Goal: Register for event/course

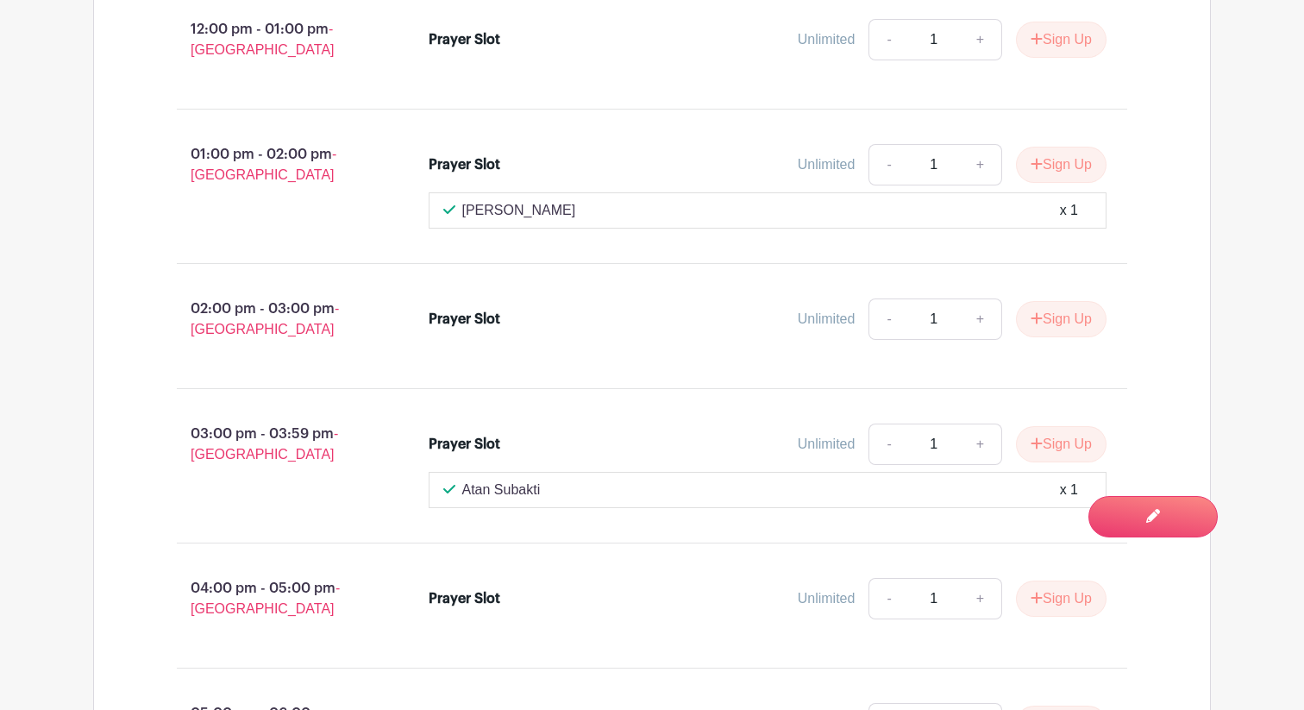
scroll to position [3332, 0]
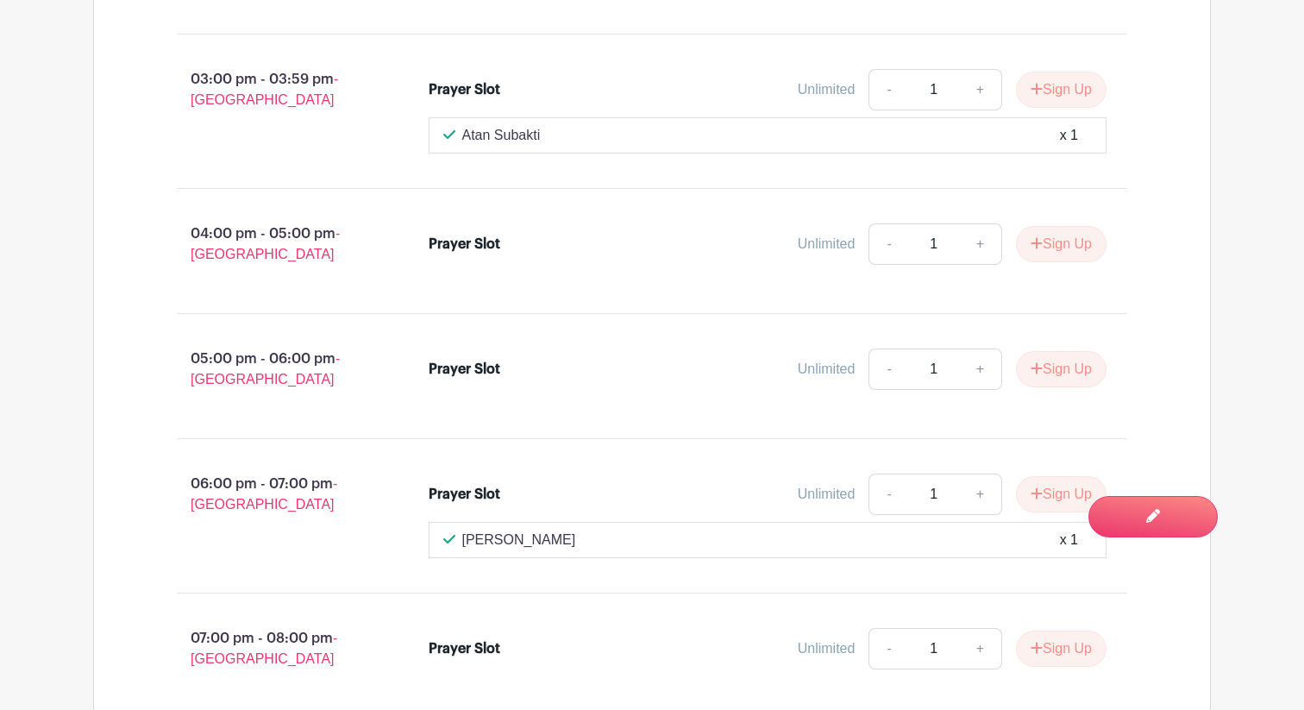
click at [1147, 271] on div "Prayer Slot Unlimited - 1 + Sign Up" at bounding box center [778, 250] width 755 height 69
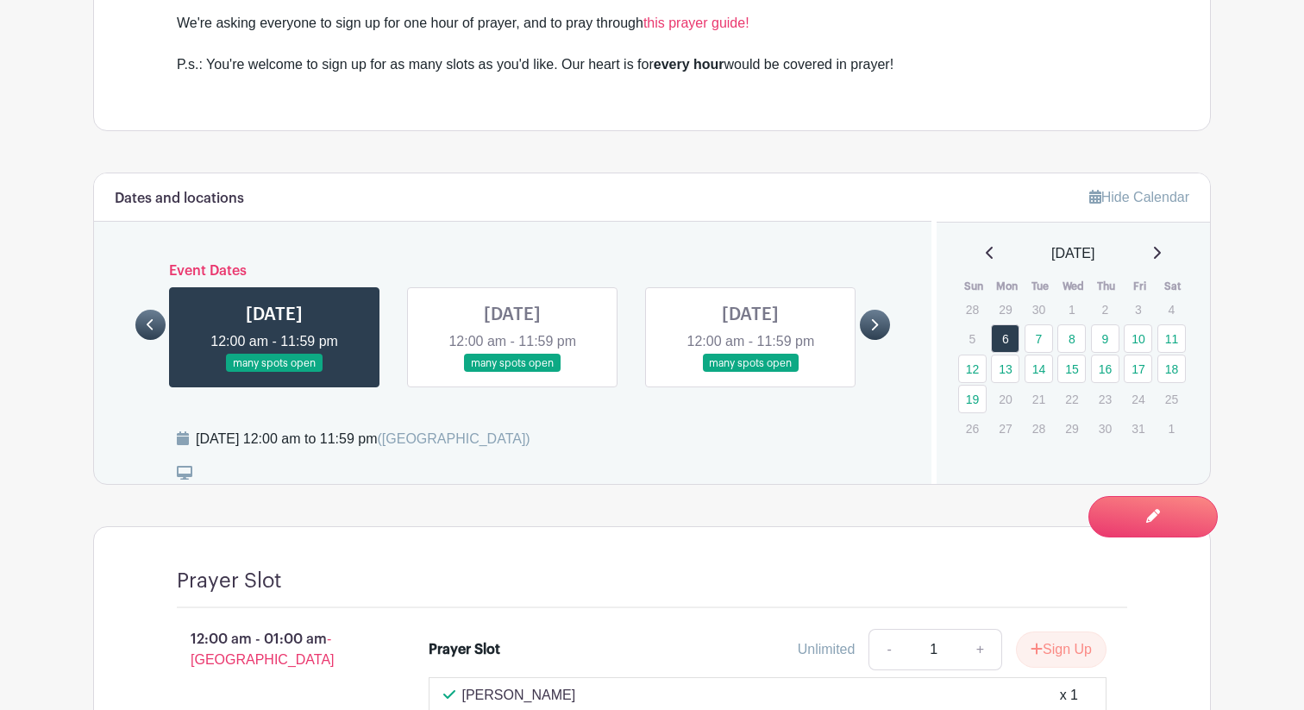
scroll to position [914, 0]
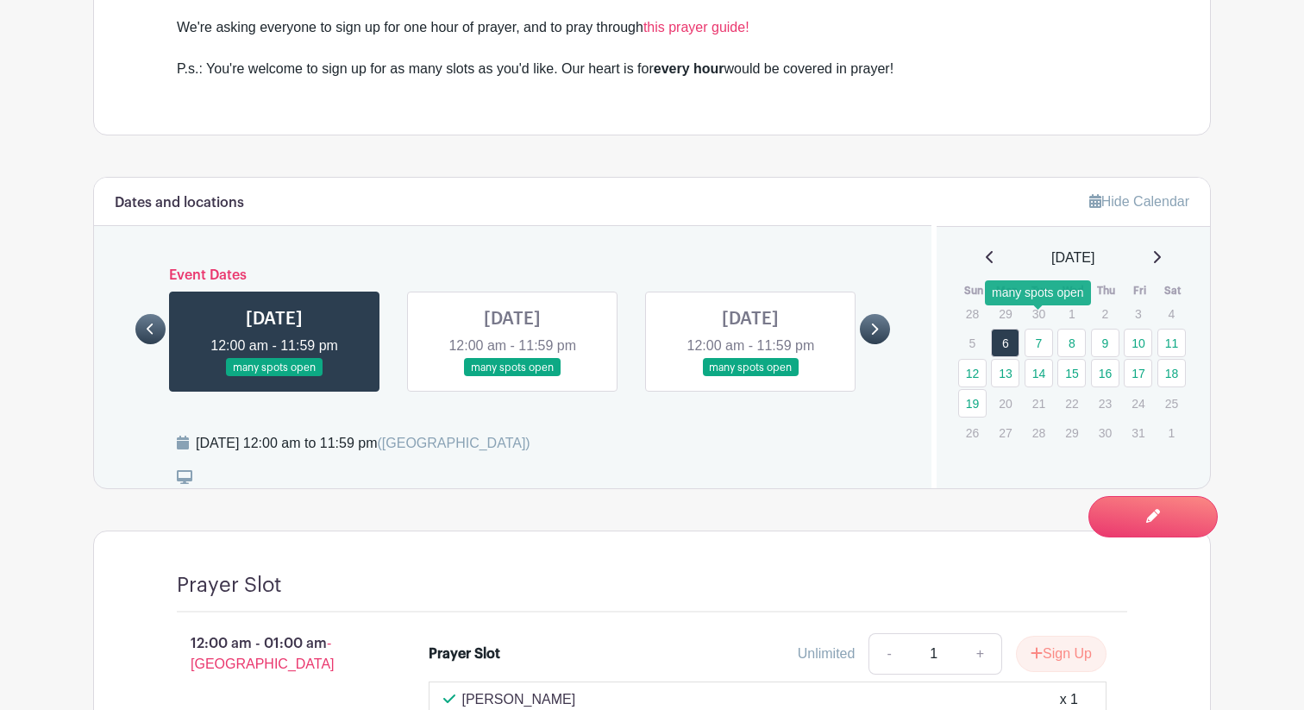
click at [1032, 329] on link "7" at bounding box center [1039, 343] width 28 height 28
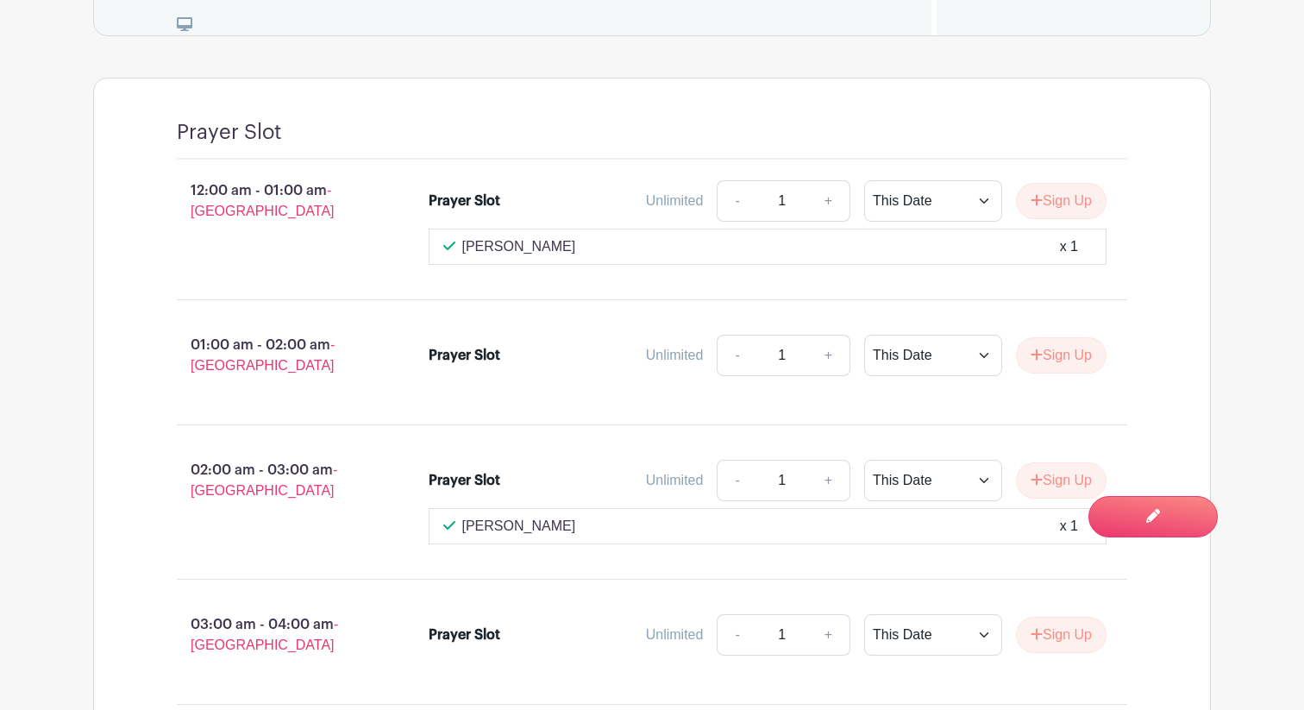
scroll to position [1369, 0]
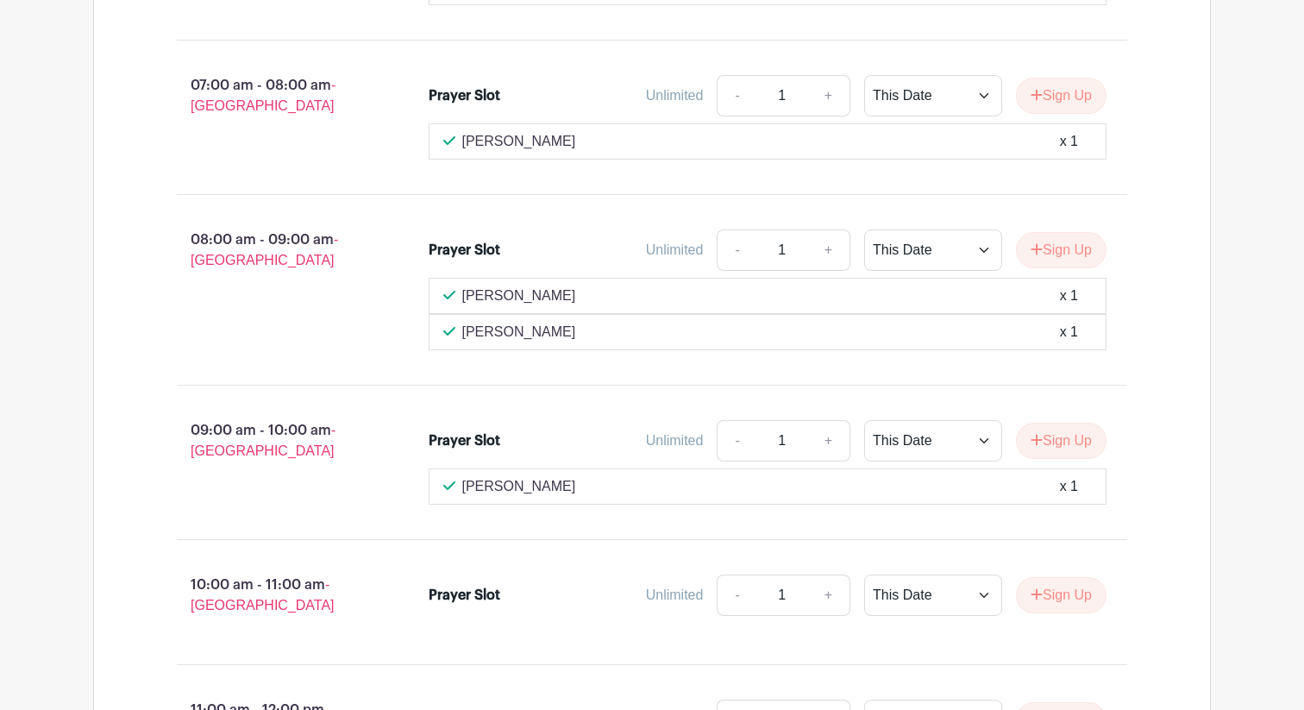
scroll to position [2503, 0]
click at [551, 349] on div "08:00 am - 09:00 am - Perth Prayer Slot Unlimited - 1 + This Date Select Dates …" at bounding box center [651, 288] width 1033 height 162
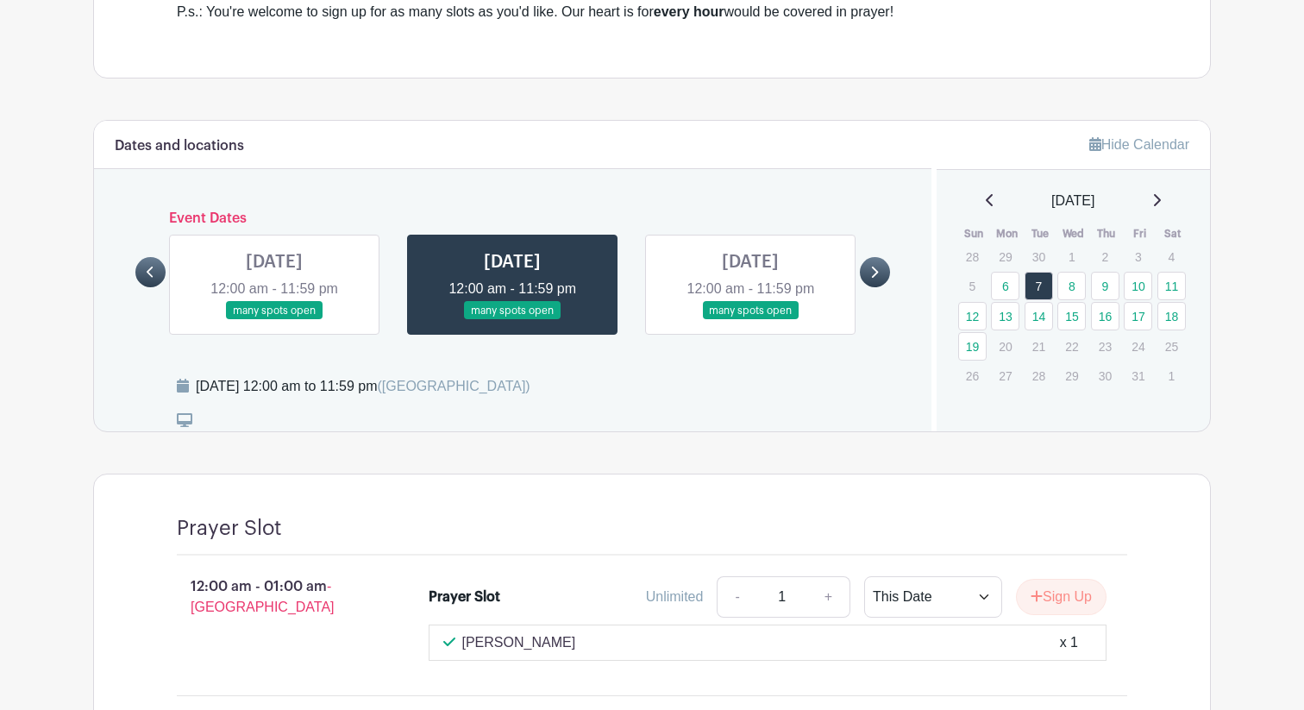
scroll to position [1052, 0]
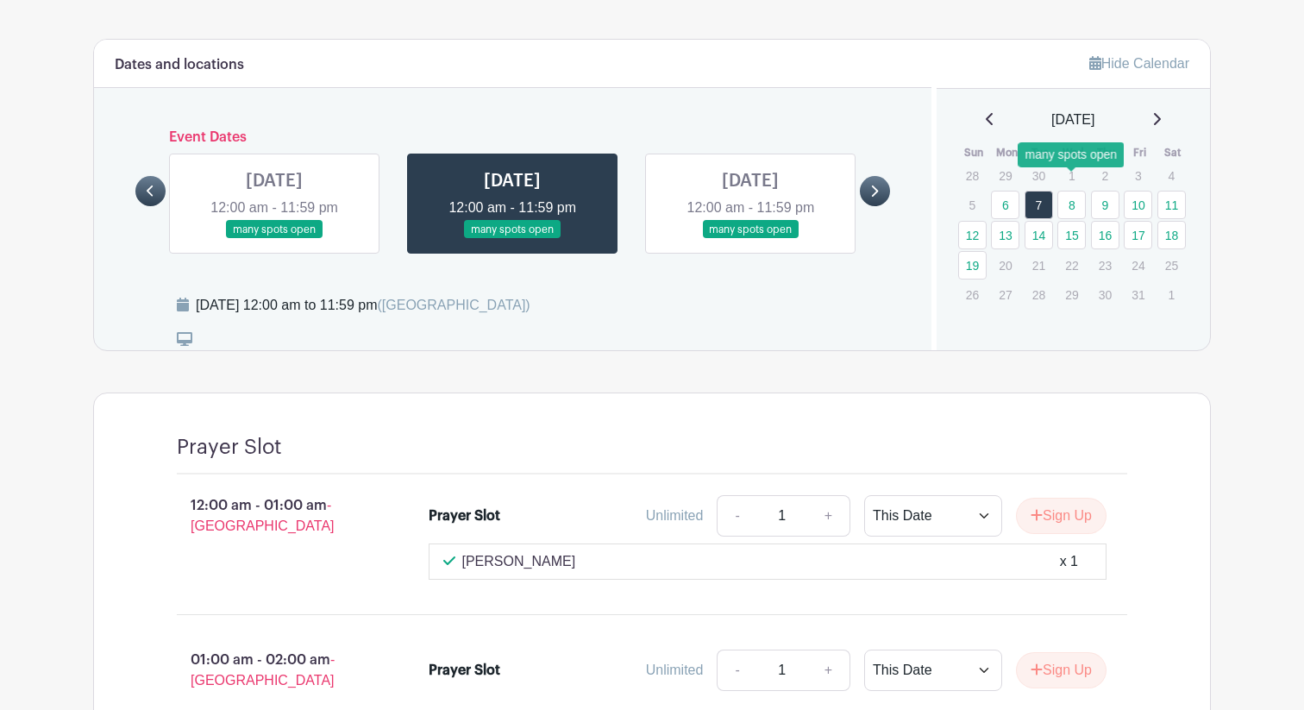
click at [1079, 191] on link "8" at bounding box center [1071, 205] width 28 height 28
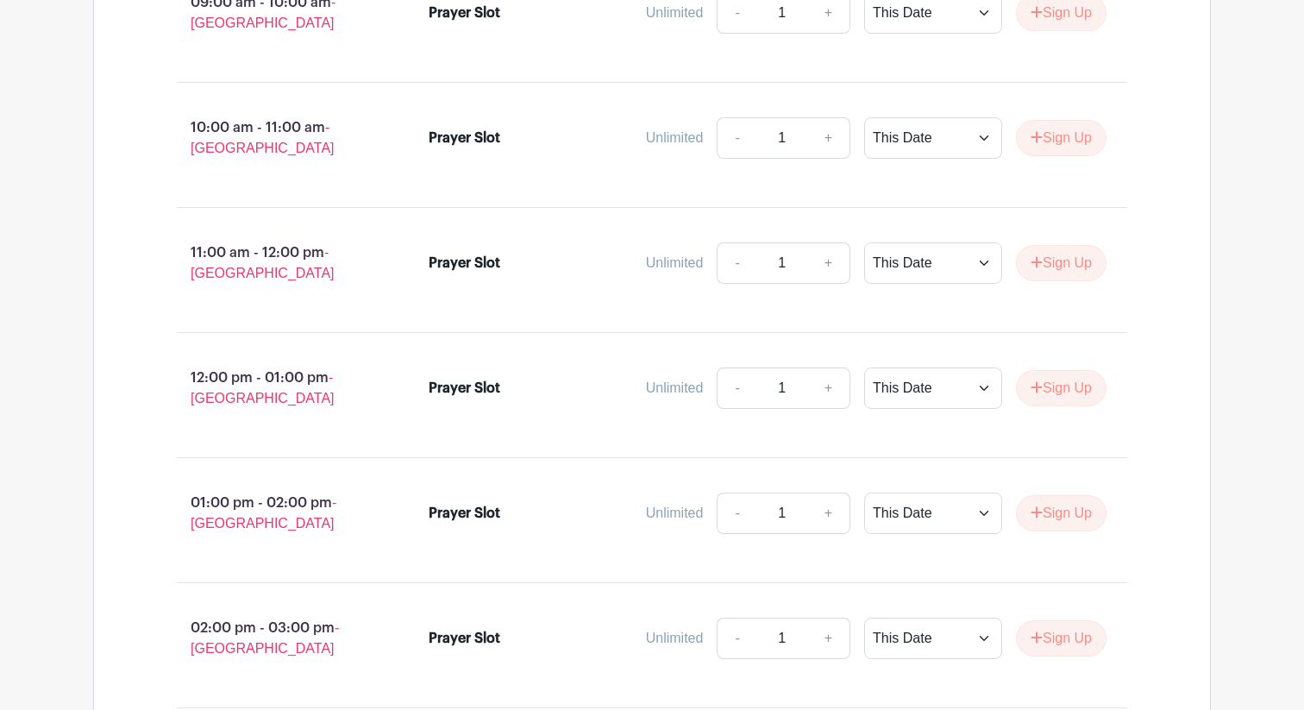
scroll to position [2891, 0]
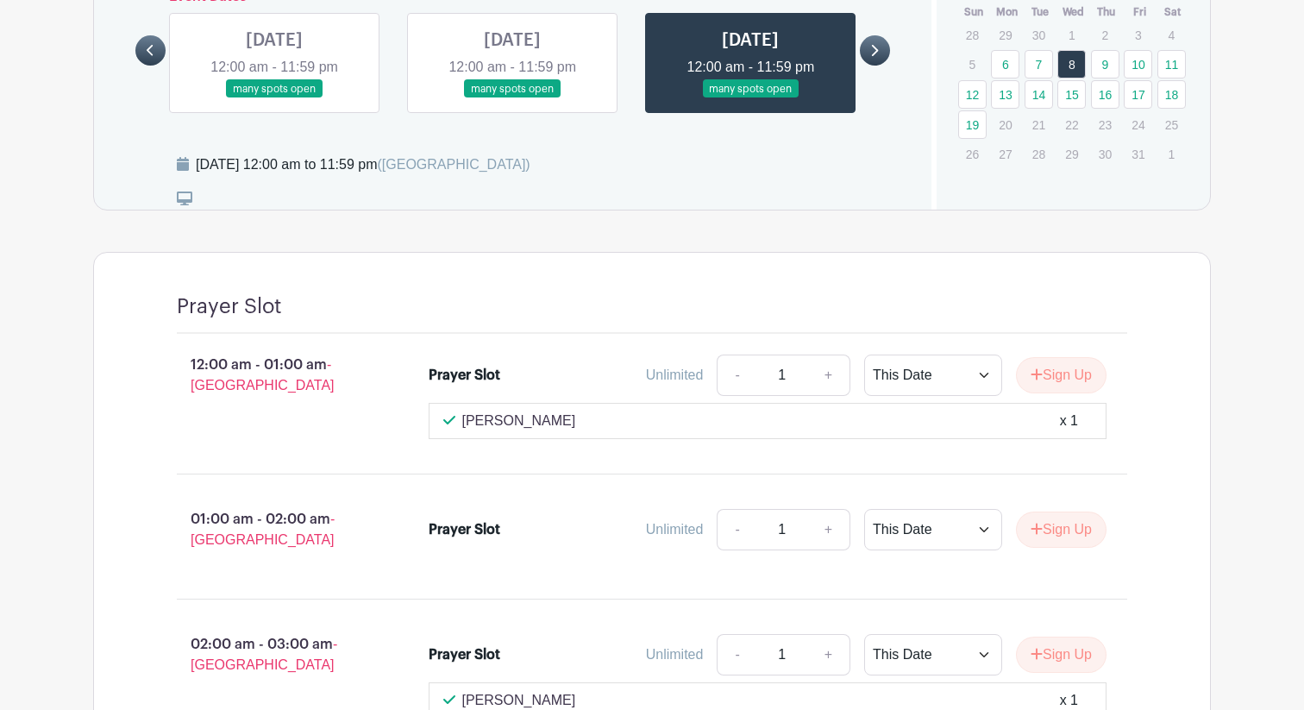
scroll to position [987, 0]
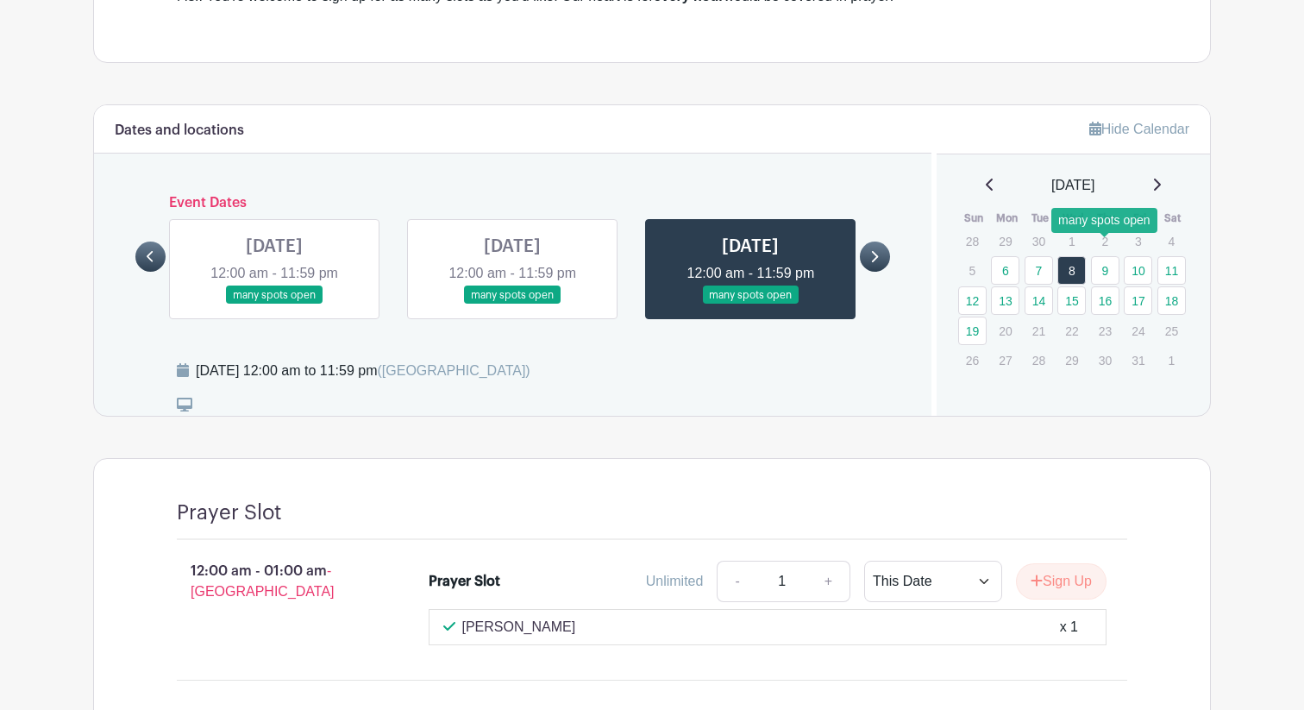
click at [1100, 256] on link "9" at bounding box center [1105, 270] width 28 height 28
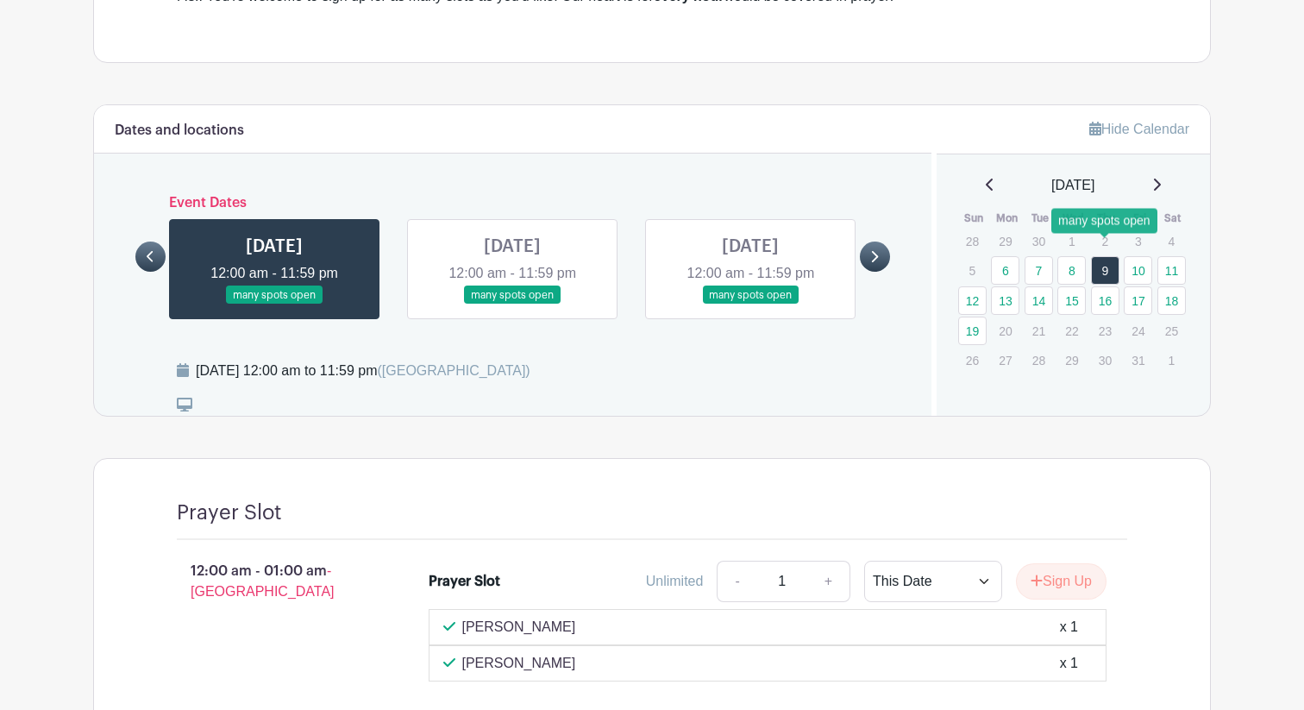
click at [1104, 256] on link "9" at bounding box center [1105, 270] width 28 height 28
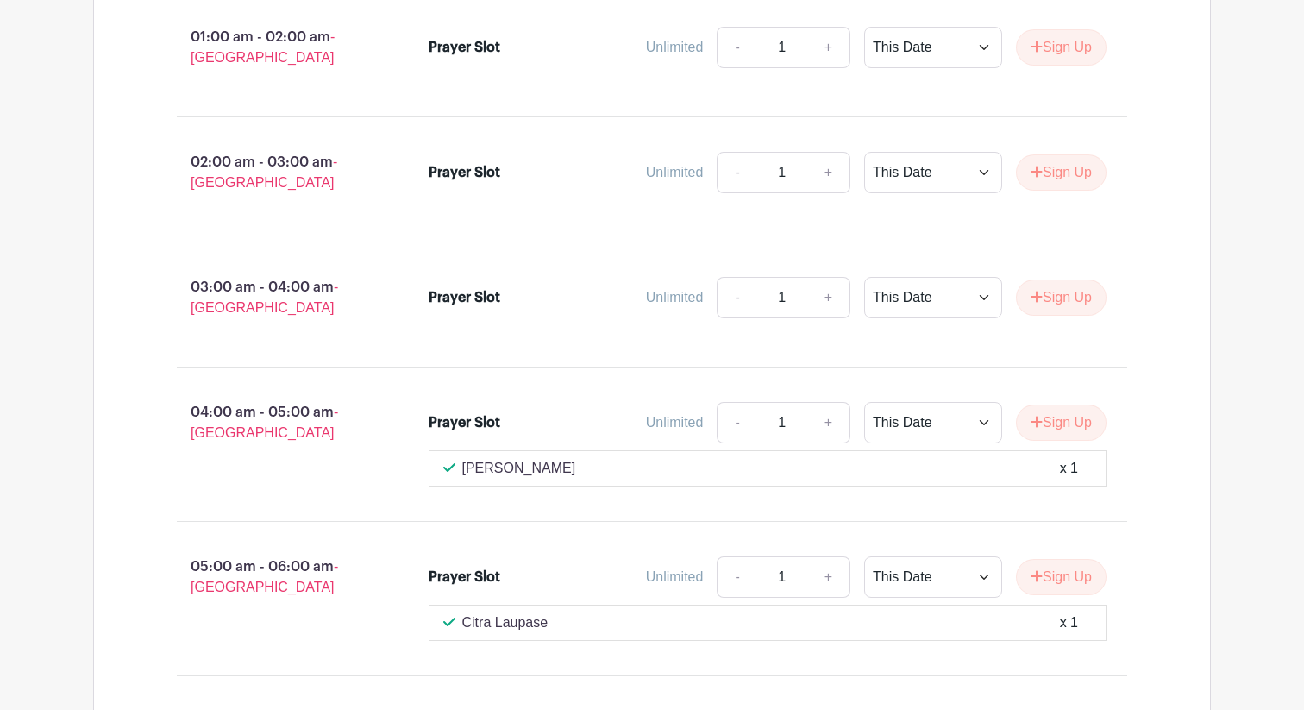
scroll to position [908, 0]
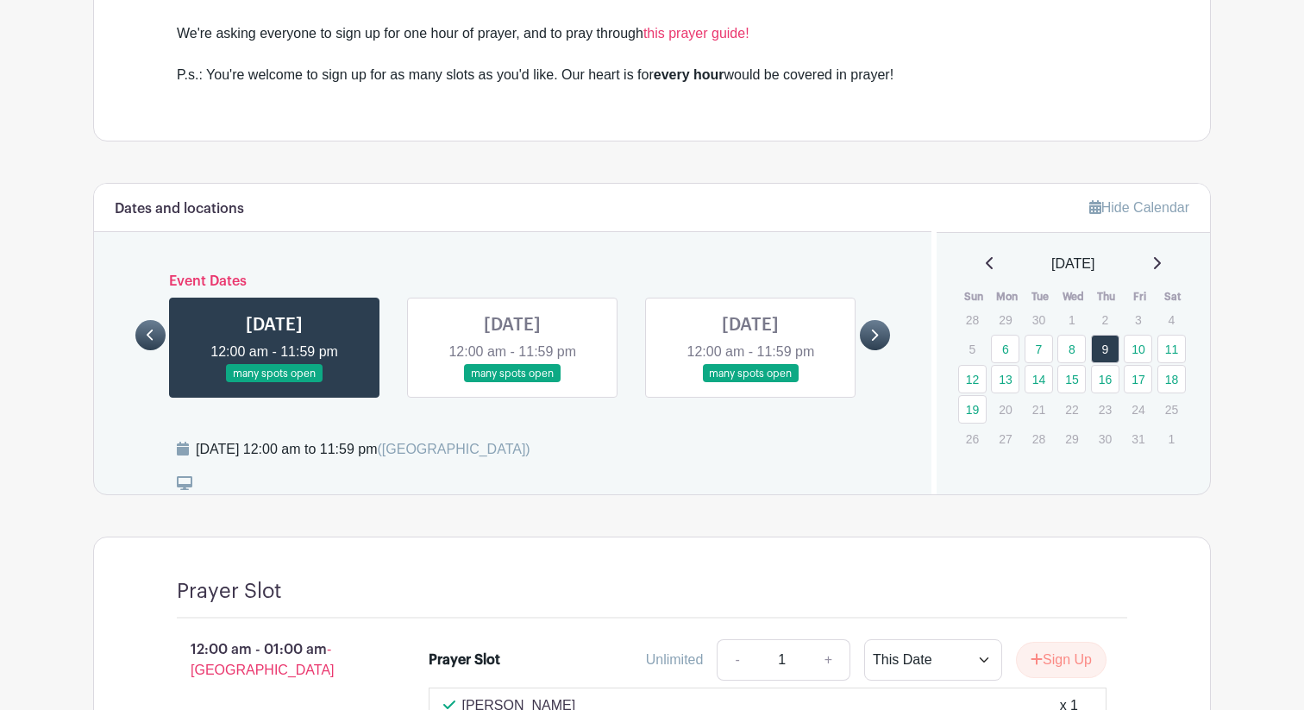
click at [512, 383] on link at bounding box center [512, 383] width 0 height 0
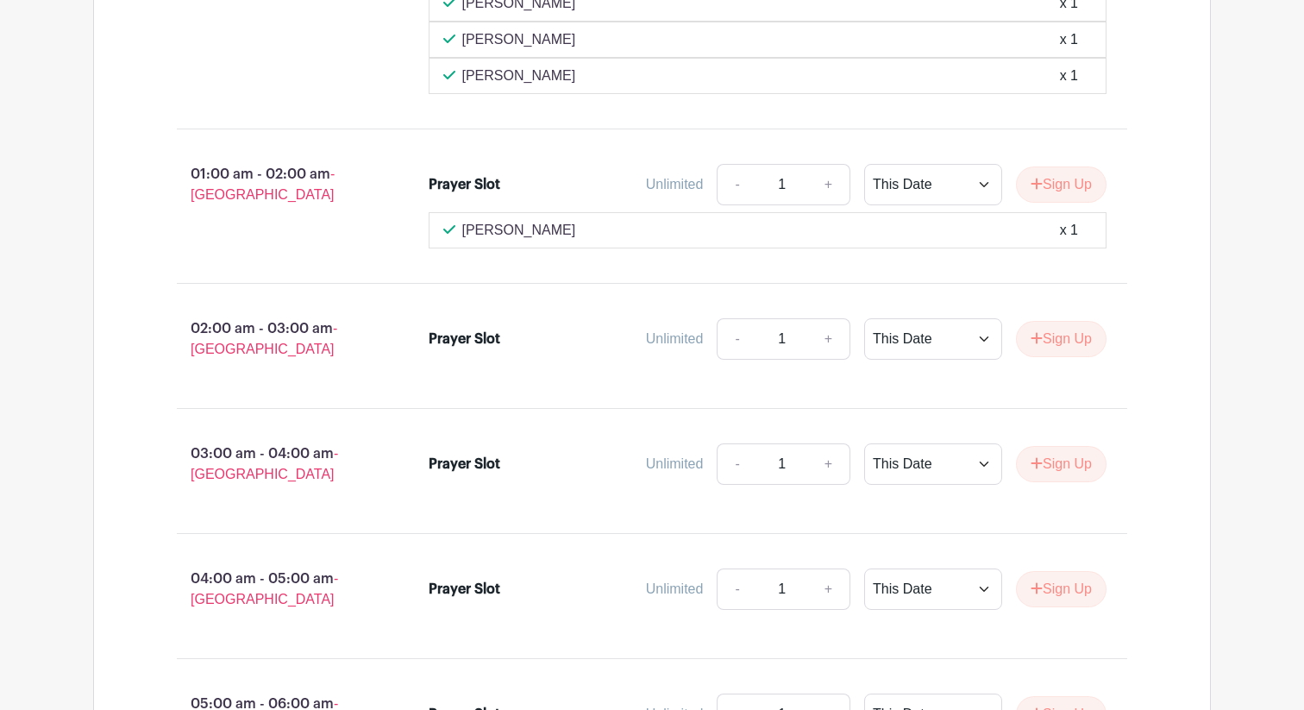
scroll to position [1612, 0]
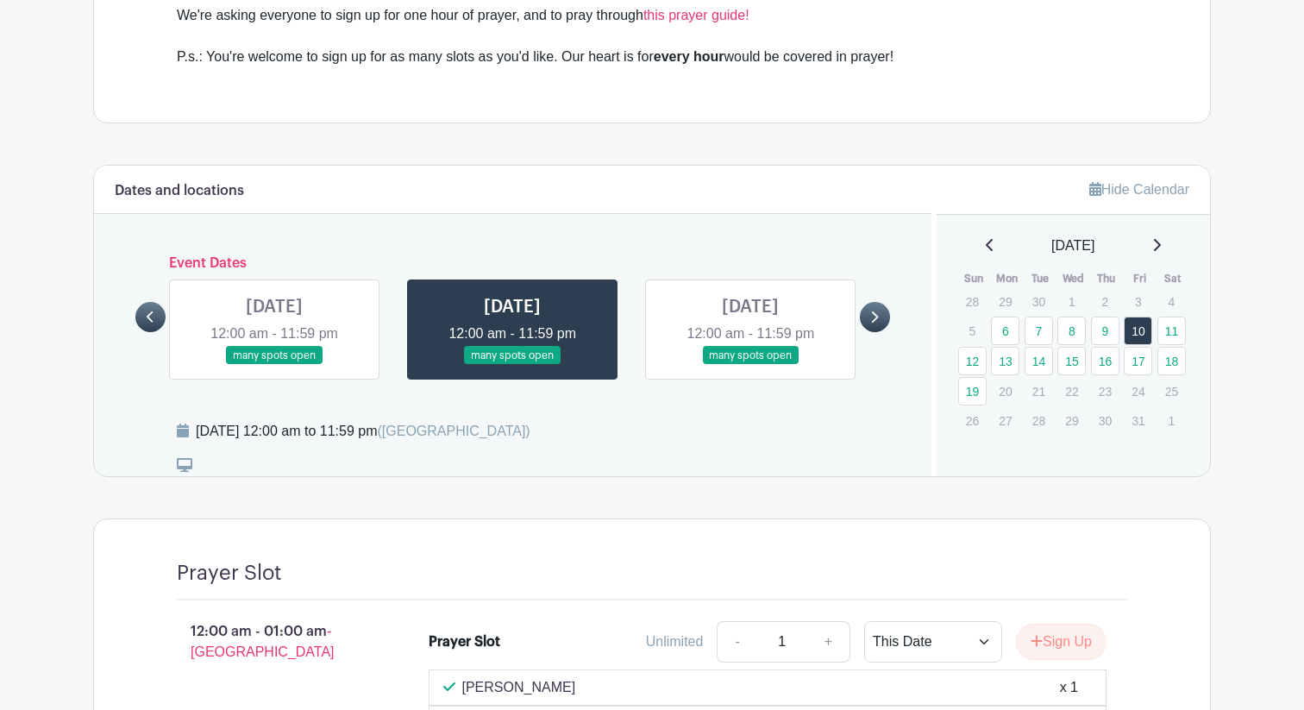
scroll to position [906, 0]
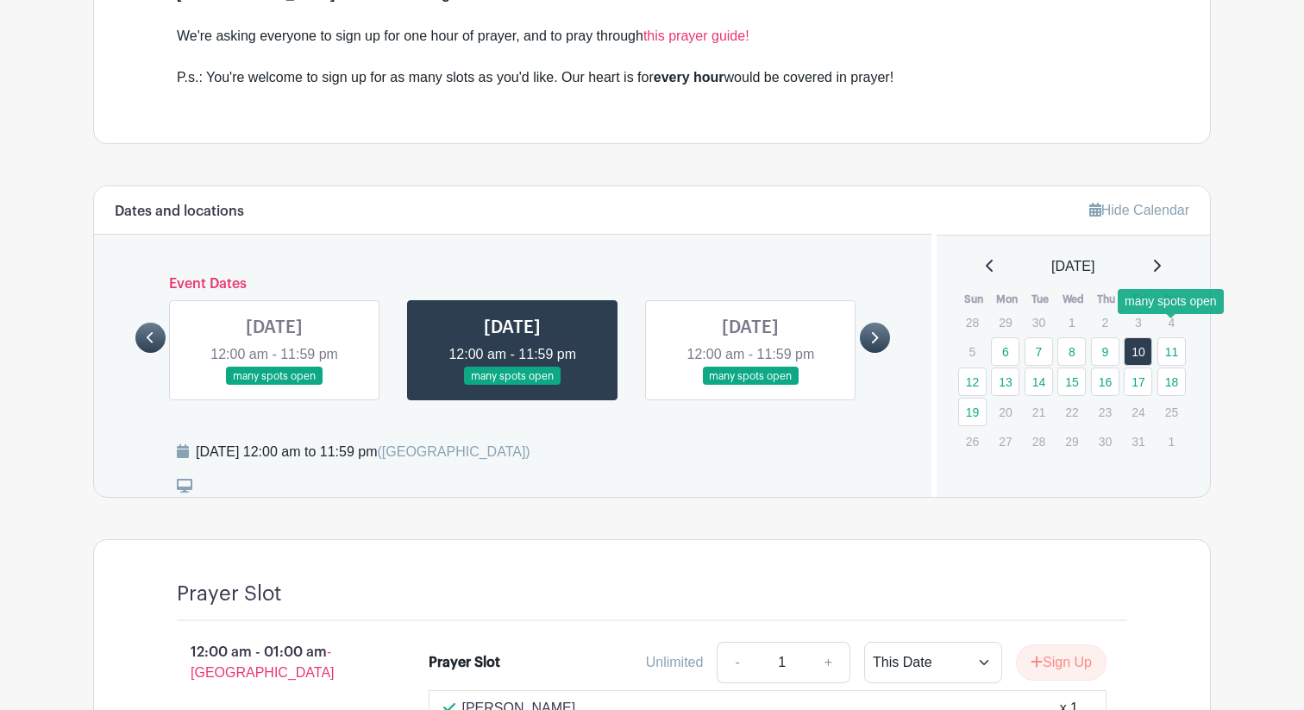
click at [1170, 337] on link "11" at bounding box center [1172, 351] width 28 height 28
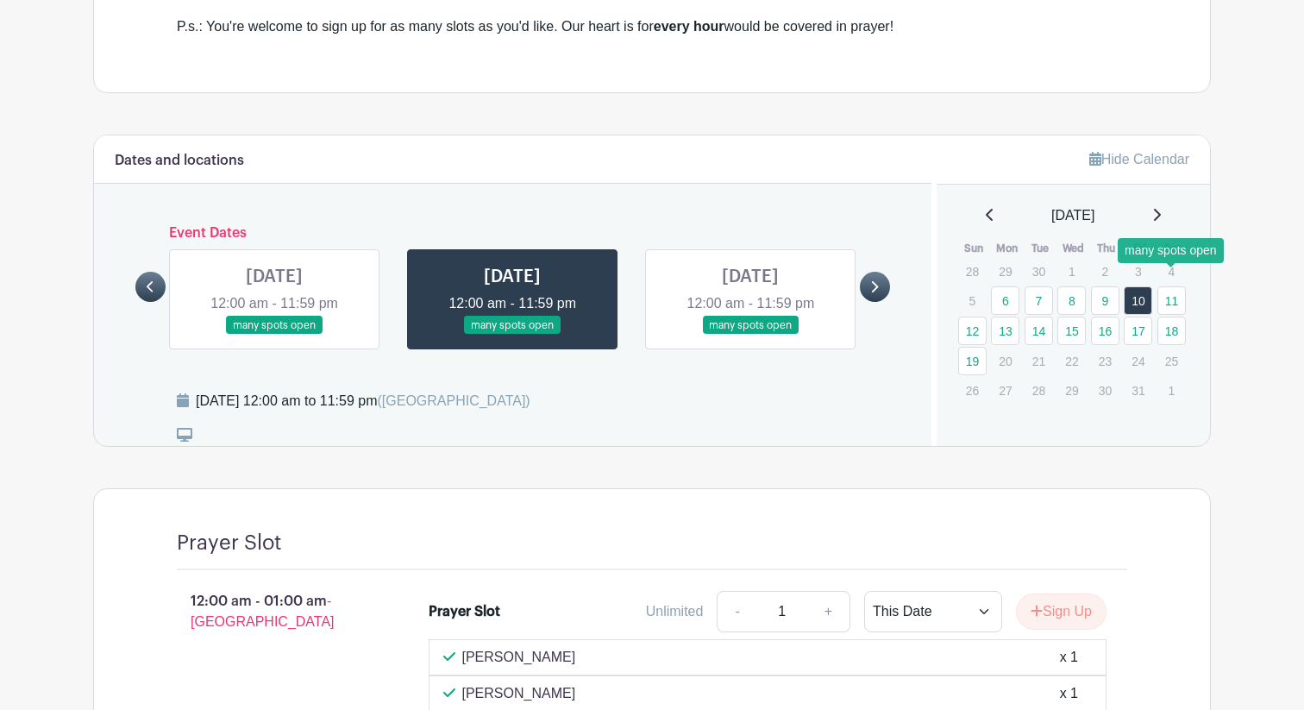
scroll to position [963, 0]
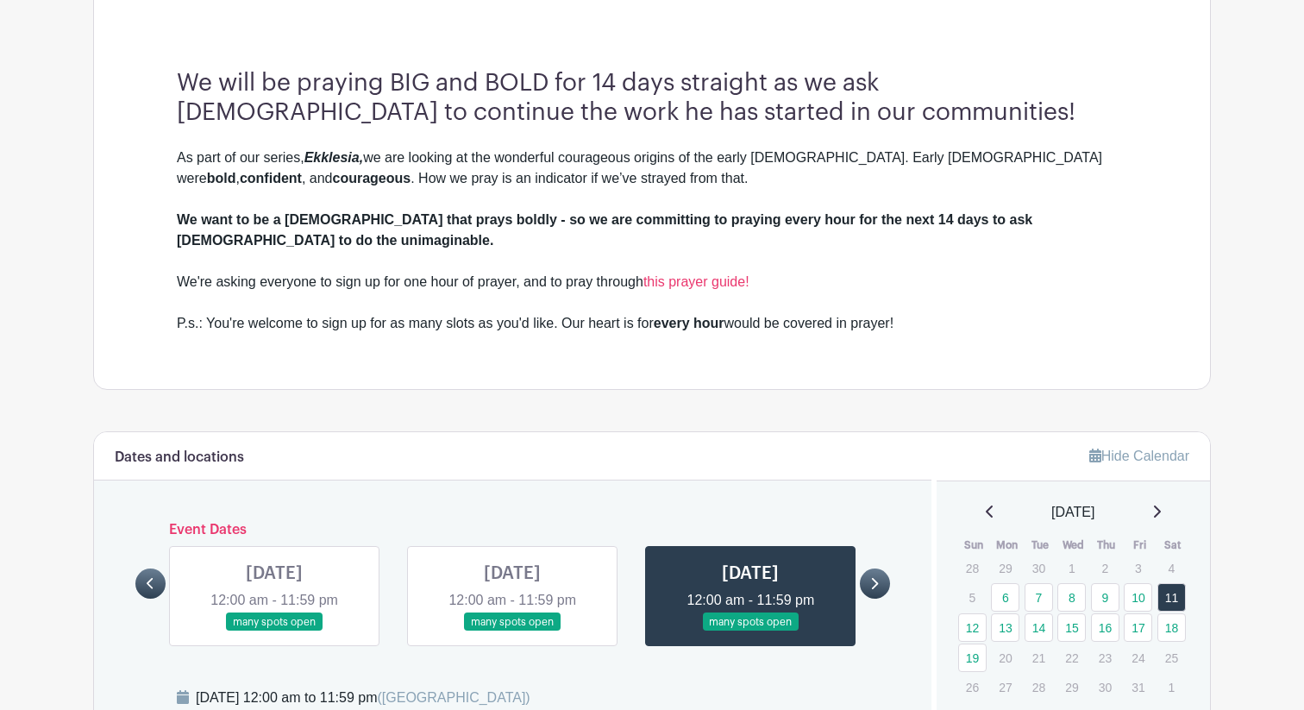
scroll to position [656, 0]
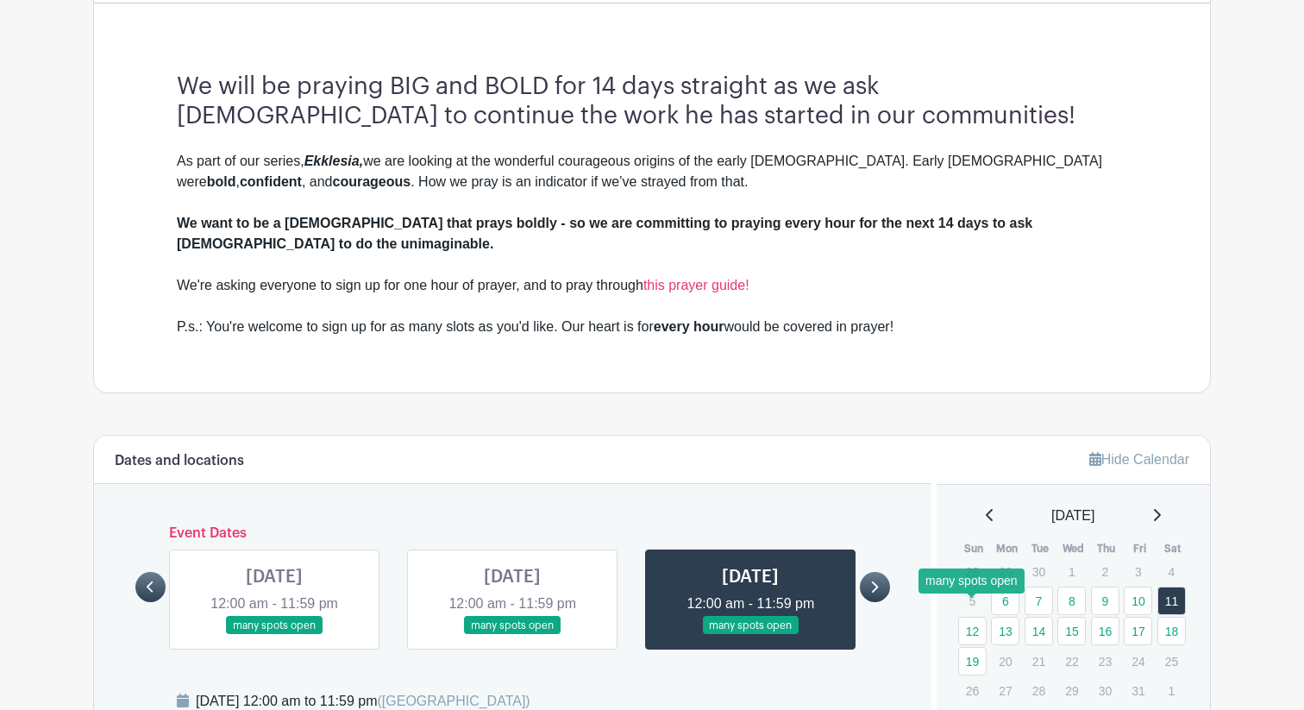
click at [973, 617] on link "12" at bounding box center [972, 631] width 28 height 28
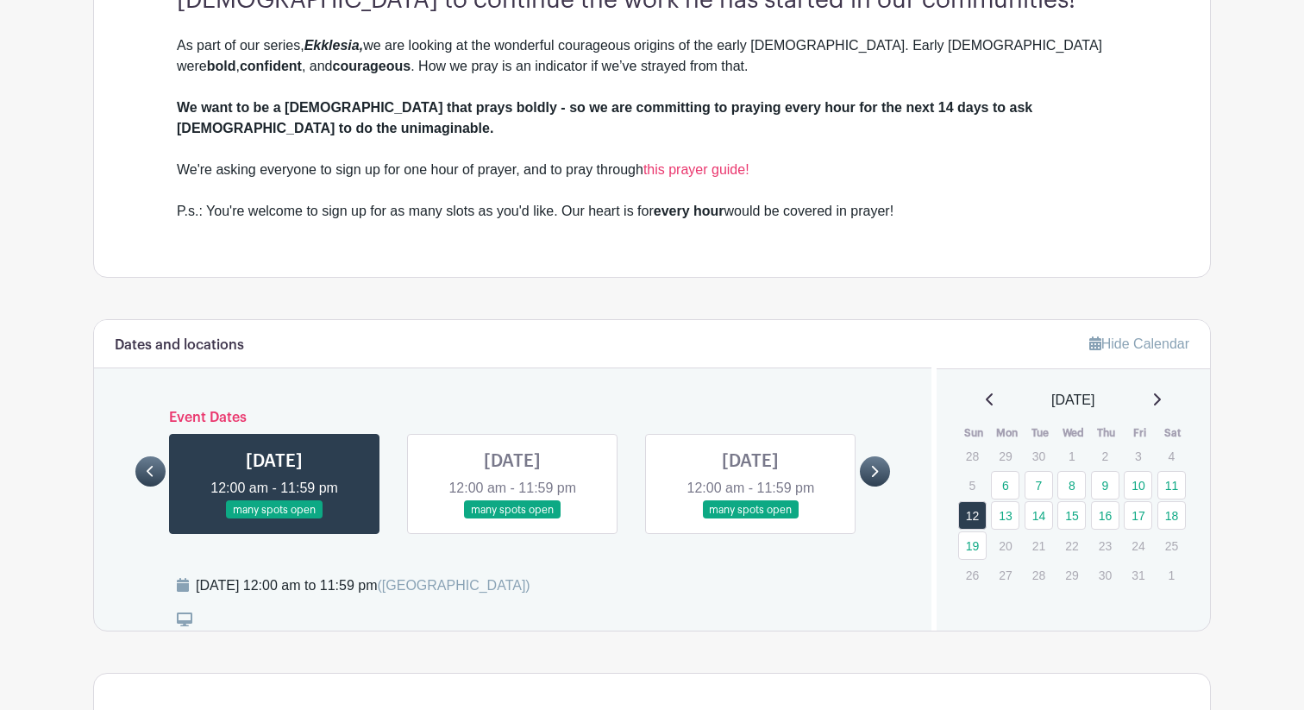
scroll to position [865, 0]
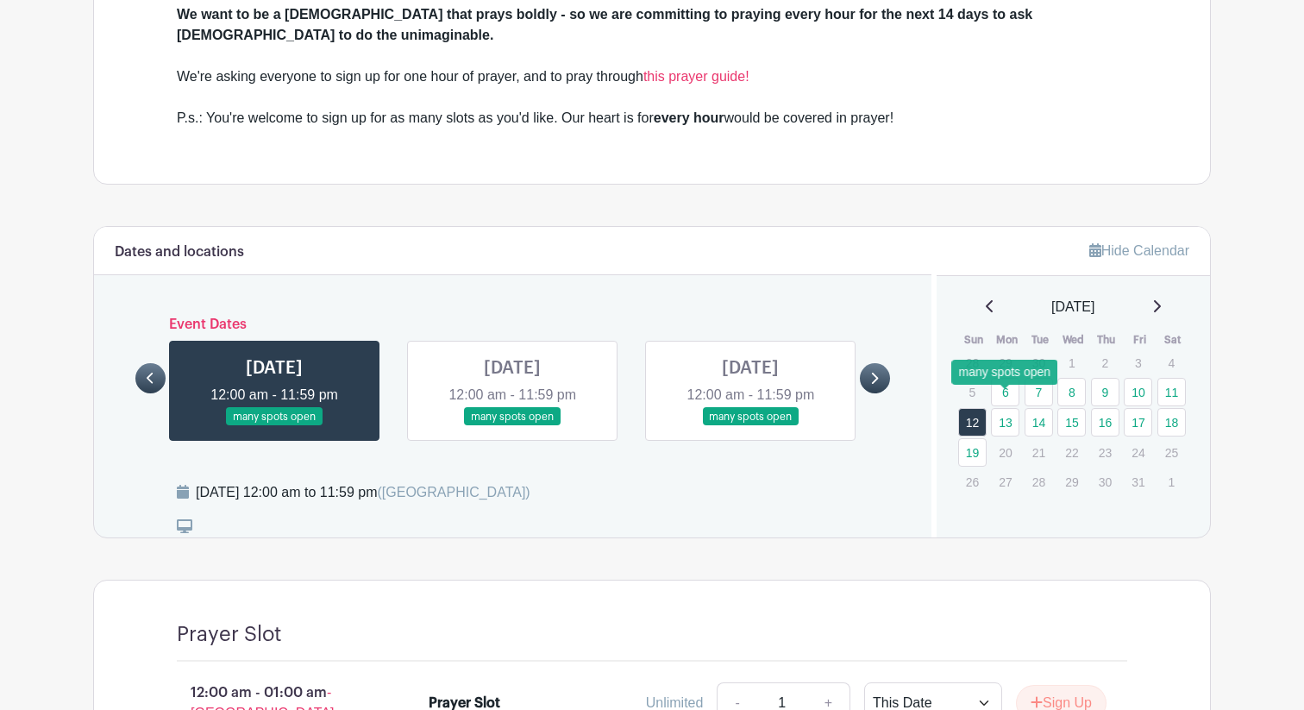
click at [1011, 408] on link "13" at bounding box center [1005, 422] width 28 height 28
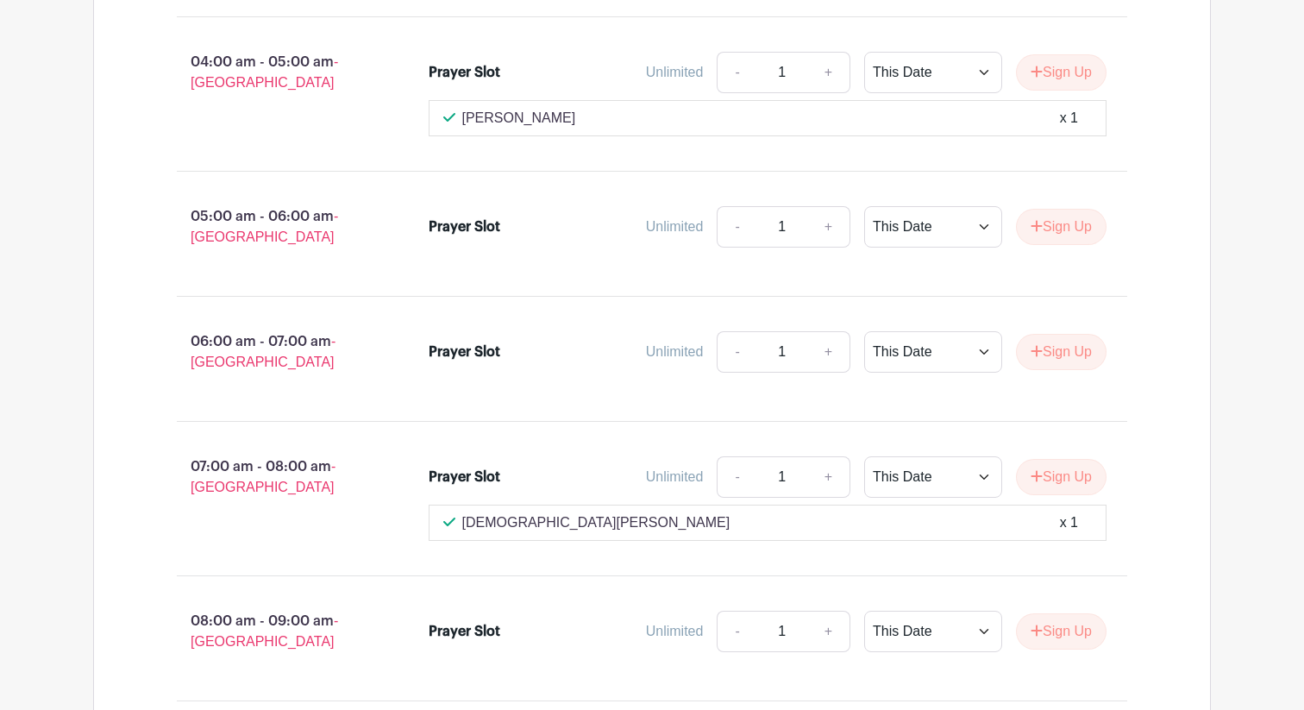
scroll to position [2060, 0]
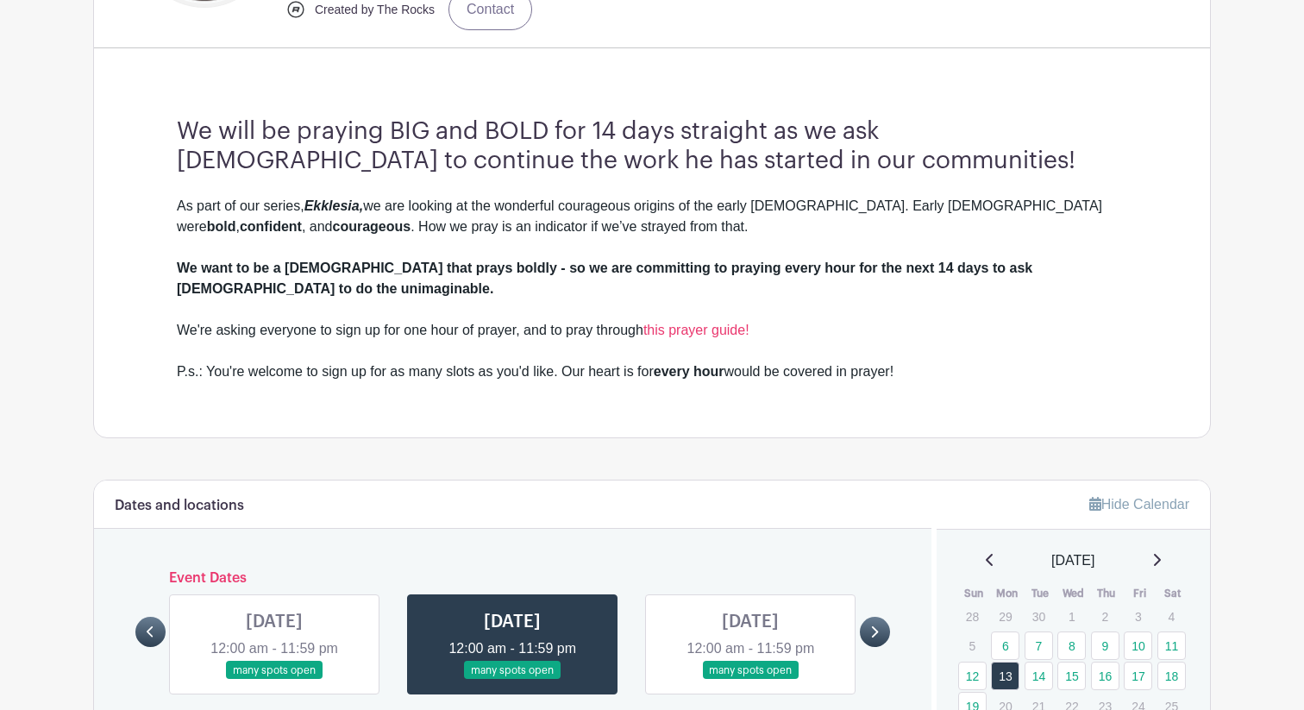
scroll to position [613, 0]
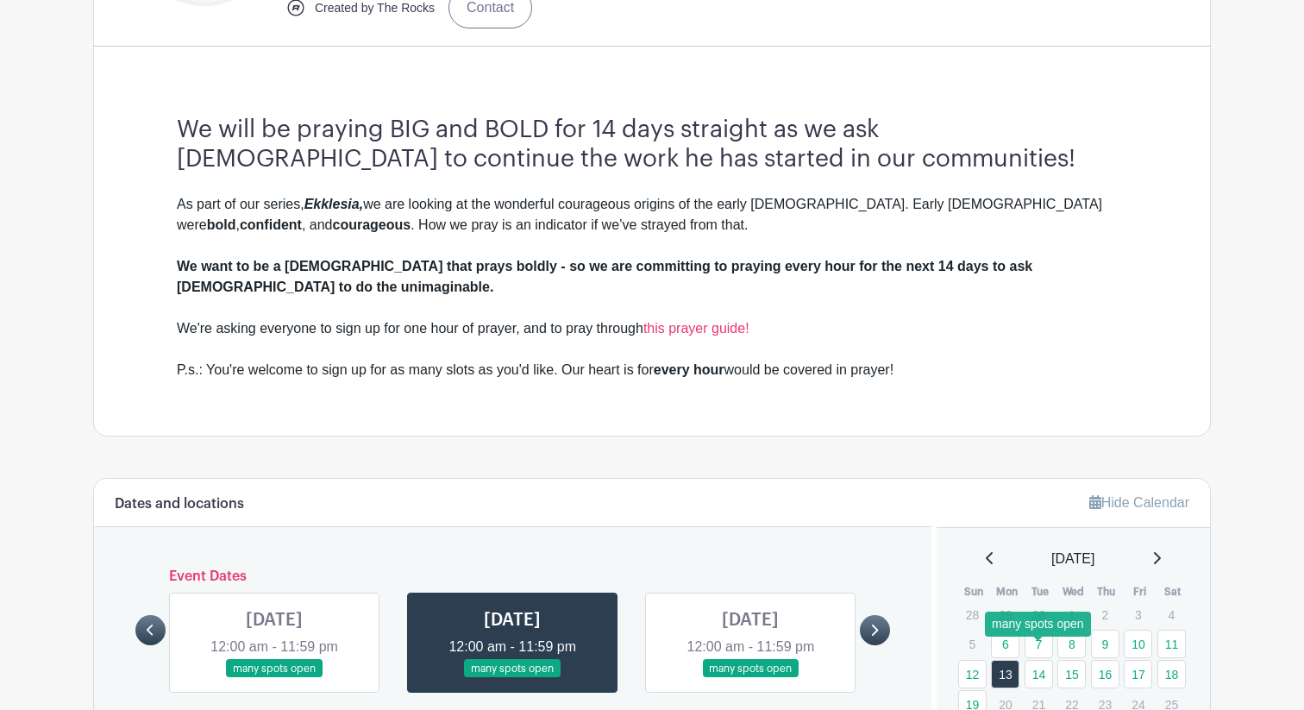
click at [1039, 660] on link "14" at bounding box center [1039, 674] width 28 height 28
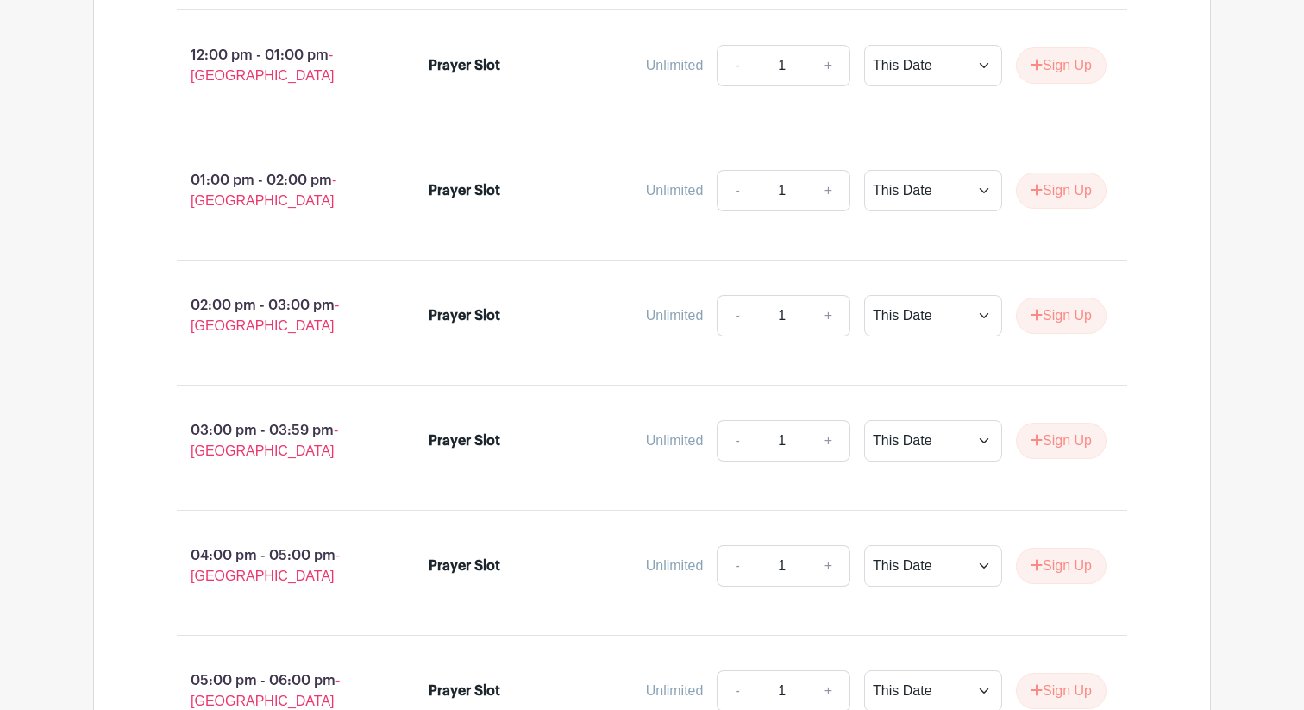
scroll to position [3731, 0]
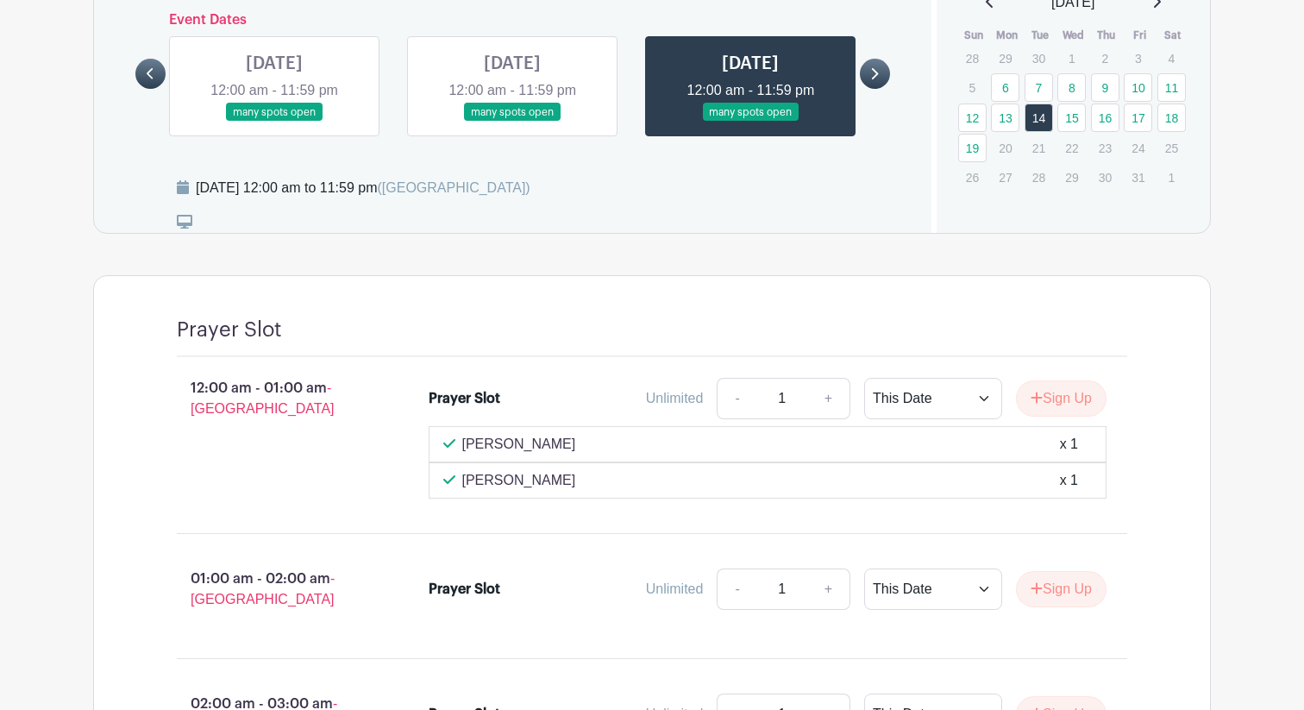
scroll to position [1171, 0]
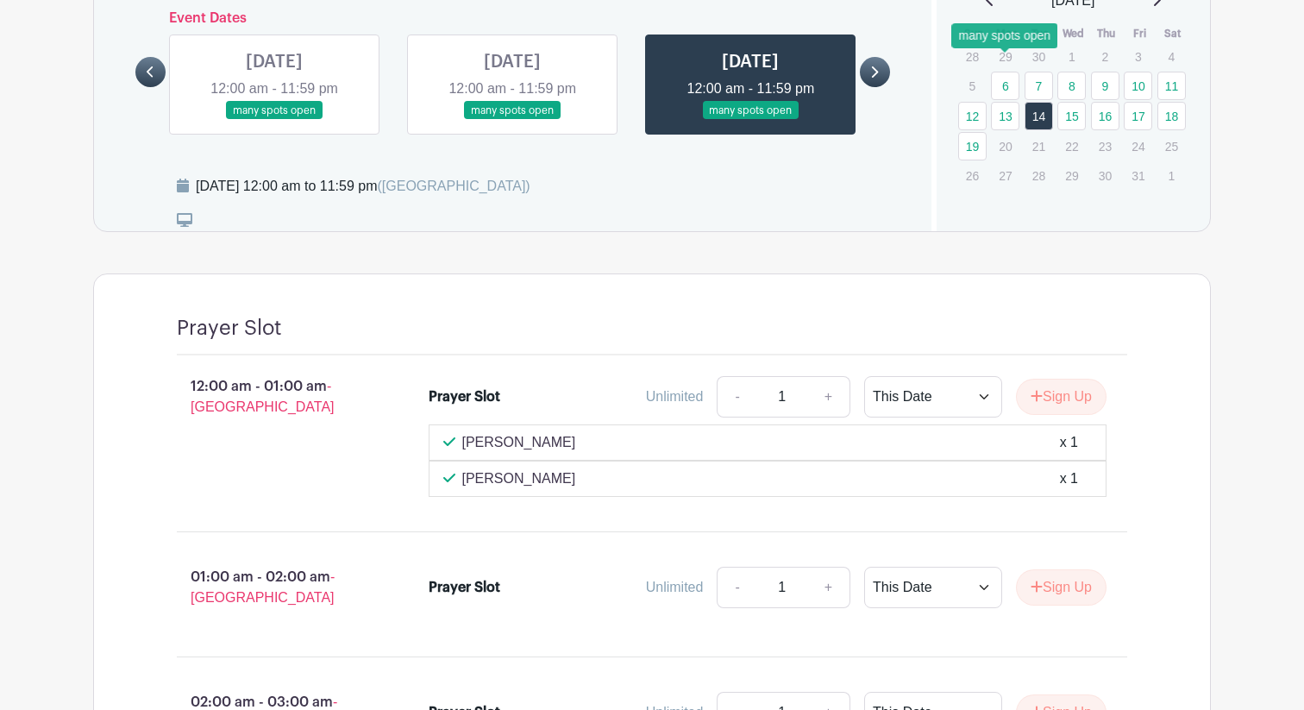
click at [1001, 72] on link "6" at bounding box center [1005, 86] width 28 height 28
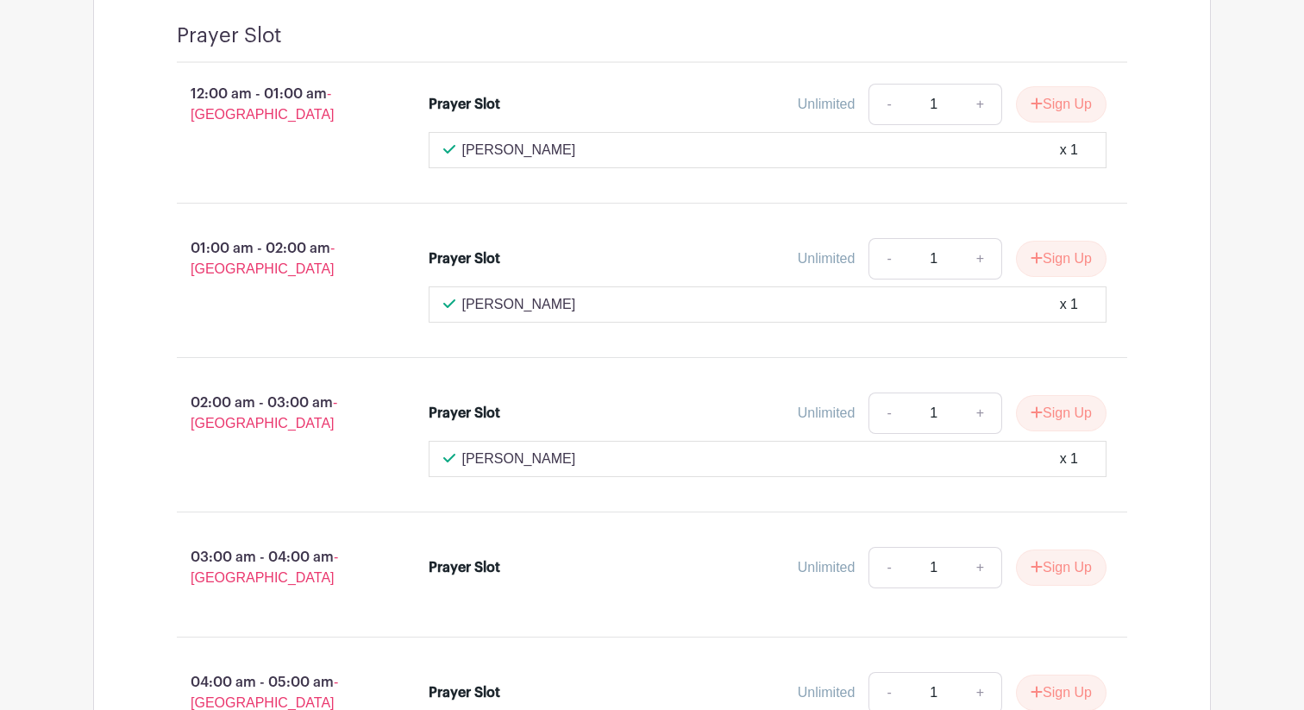
scroll to position [1491, 0]
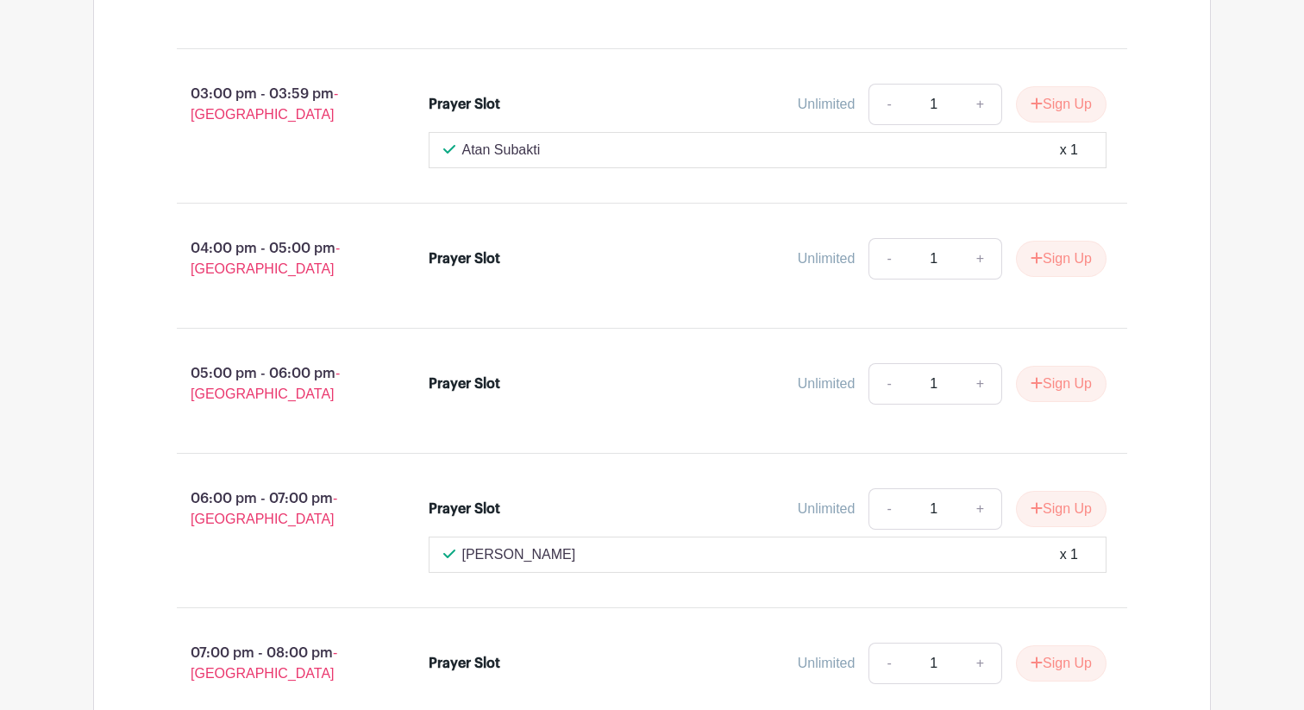
scroll to position [3727, 0]
